Goal: Task Accomplishment & Management: Use online tool/utility

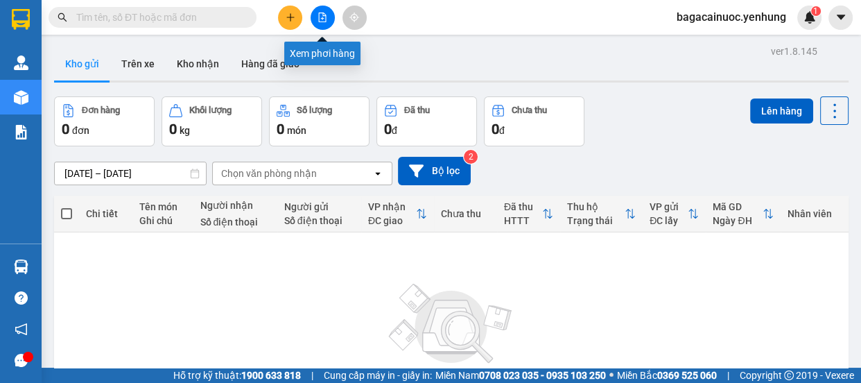
click at [320, 20] on icon "file-add" at bounding box center [323, 17] width 10 height 10
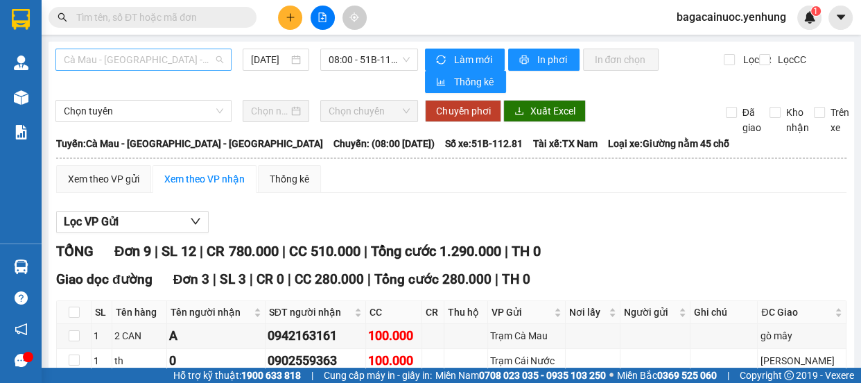
click at [196, 64] on span "Cà Mau - Sài Gòn - Đồng Nai" at bounding box center [143, 59] width 159 height 21
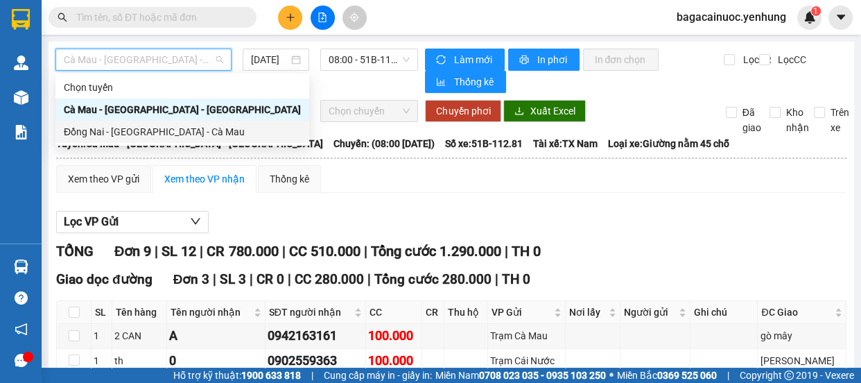
click at [140, 130] on div "Đồng Nai - Sài Gòn - Cà Mau" at bounding box center [182, 131] width 237 height 15
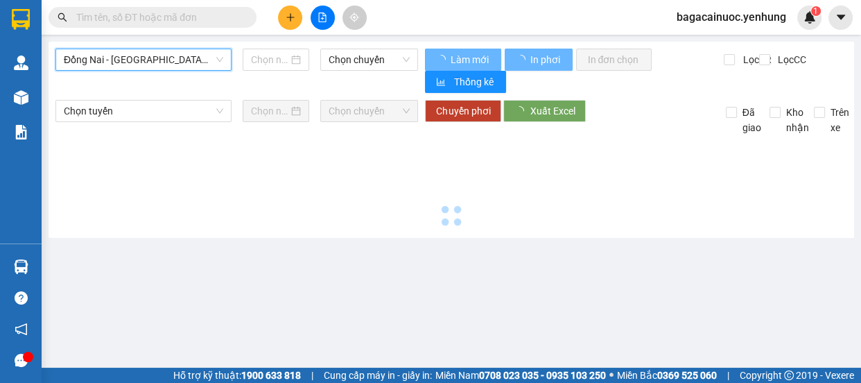
type input "15/09/2025"
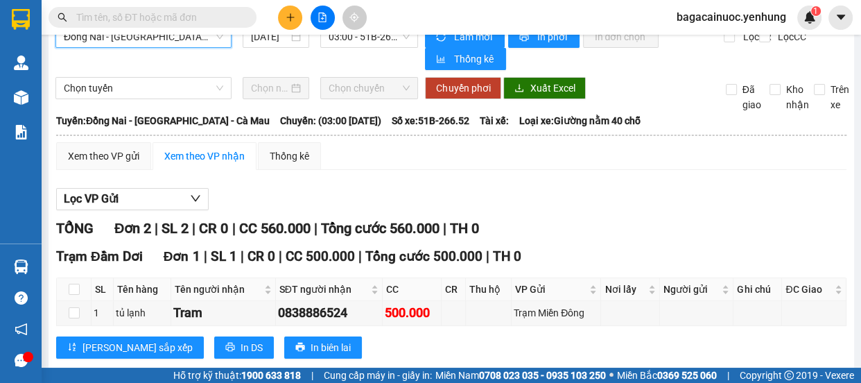
scroll to position [21, 0]
